Goal: Find specific page/section: Find specific page/section

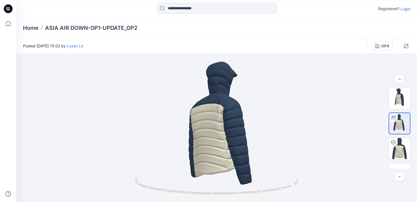
scroll to position [16, 0]
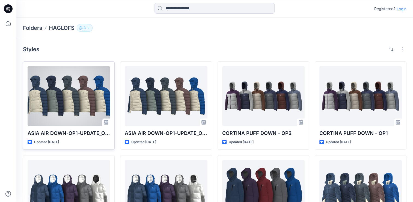
click at [63, 114] on div at bounding box center [69, 96] width 82 height 60
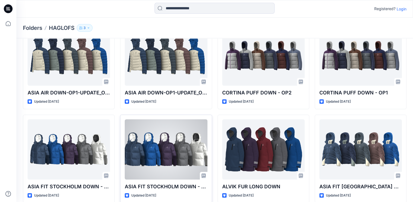
scroll to position [47, 0]
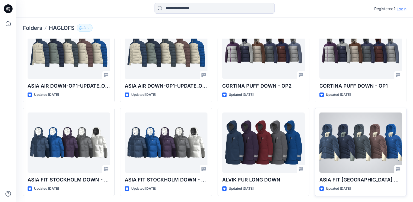
click at [353, 162] on div at bounding box center [361, 142] width 82 height 60
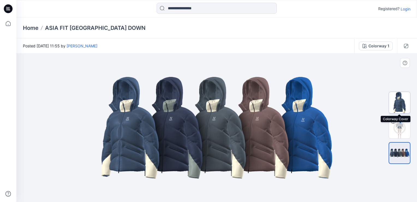
click at [401, 105] on img at bounding box center [399, 102] width 21 height 21
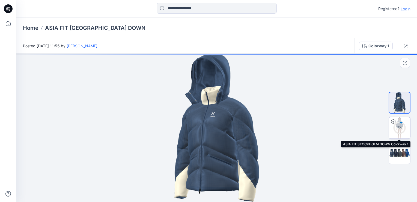
click at [400, 126] on div "7 %" at bounding box center [399, 127] width 13 height 5
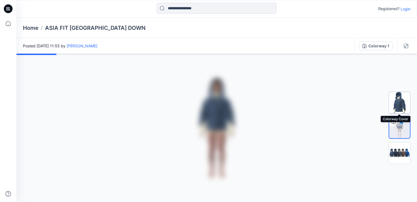
click at [403, 110] on img at bounding box center [399, 102] width 21 height 21
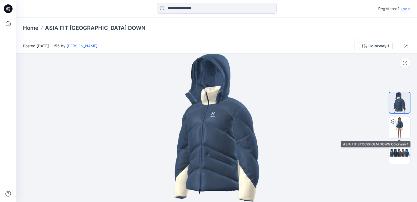
click at [411, 128] on div at bounding box center [399, 127] width 35 height 81
click at [398, 128] on img at bounding box center [399, 127] width 21 height 21
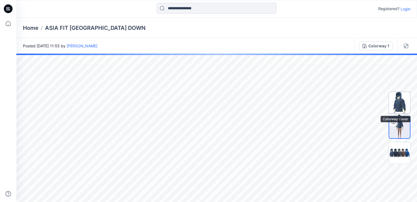
click at [403, 108] on img at bounding box center [399, 102] width 21 height 21
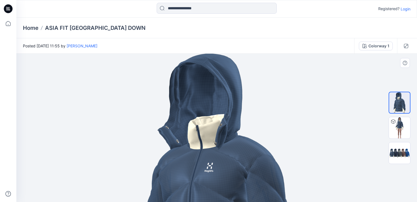
drag, startPoint x: 236, startPoint y: 134, endPoint x: 238, endPoint y: 171, distance: 37.2
click at [238, 171] on img at bounding box center [216, 192] width 159 height 277
